Goal: Find specific page/section: Find specific page/section

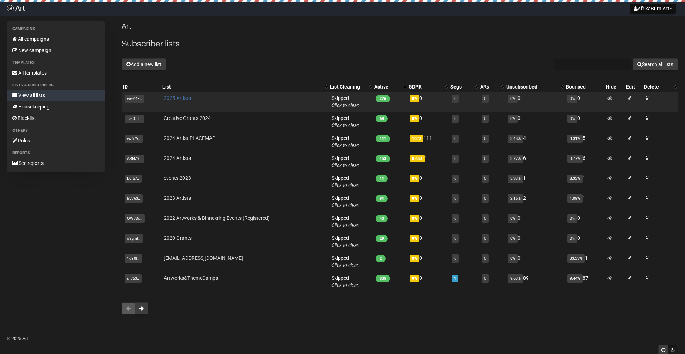
click at [179, 98] on link "2025 Artists" at bounding box center [177, 98] width 27 height 6
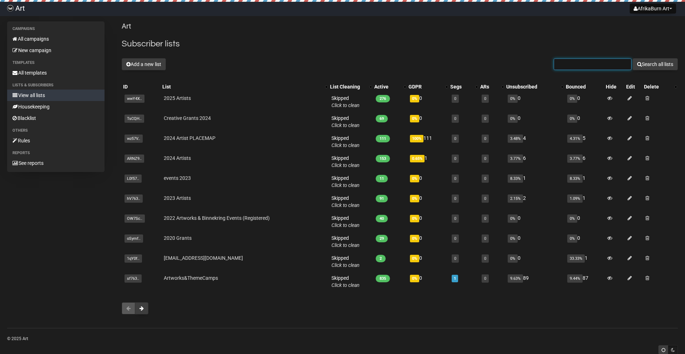
click at [578, 64] on input "text" at bounding box center [593, 64] width 78 height 11
type input "s"
click at [488, 25] on p "Art" at bounding box center [400, 26] width 556 height 10
